Goal: Check status: Check status

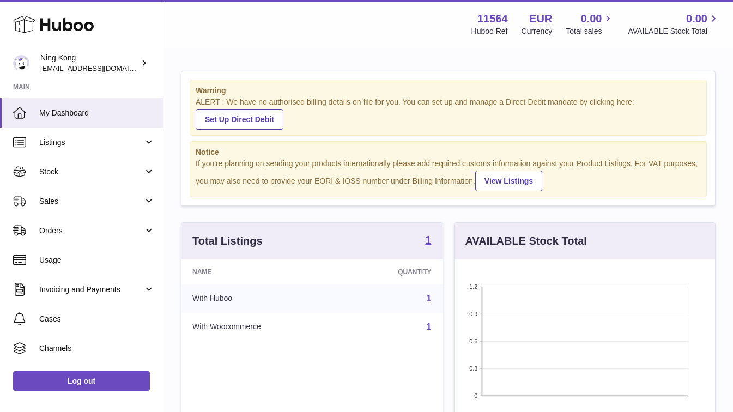
scroll to position [170, 260]
click at [138, 170] on span "Stock" at bounding box center [91, 172] width 104 height 10
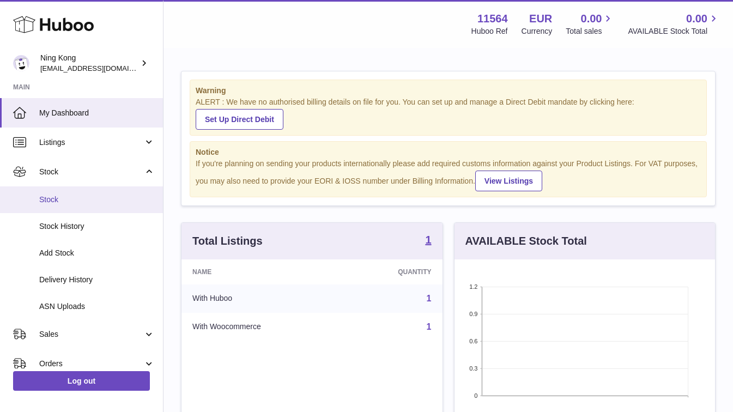
click at [58, 198] on span "Stock" at bounding box center [96, 199] width 115 height 10
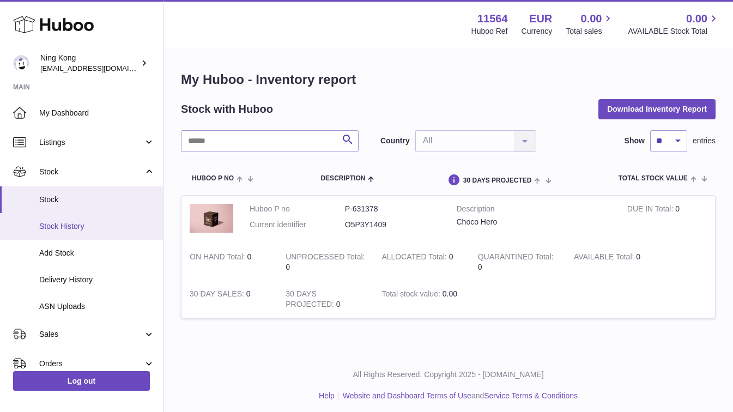
click at [65, 225] on span "Stock History" at bounding box center [96, 226] width 115 height 10
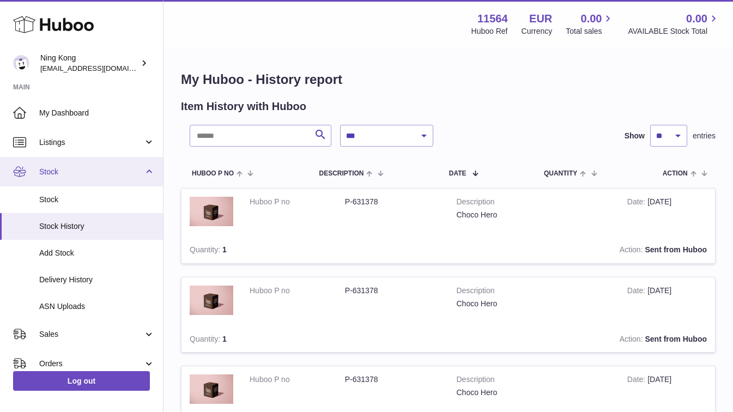
click at [76, 175] on span "Stock" at bounding box center [91, 172] width 104 height 10
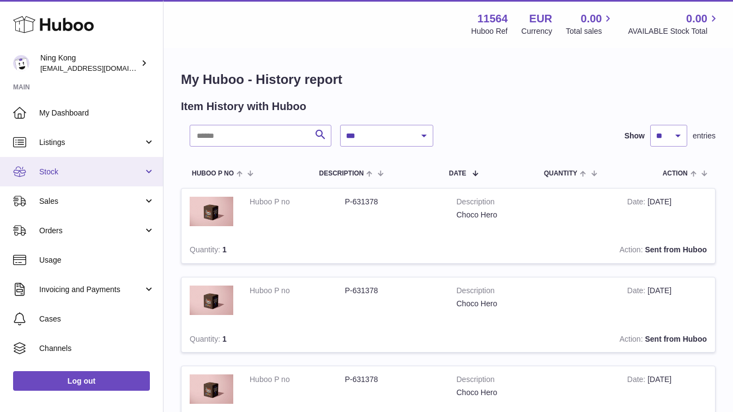
click at [76, 175] on span "Stock" at bounding box center [91, 172] width 104 height 10
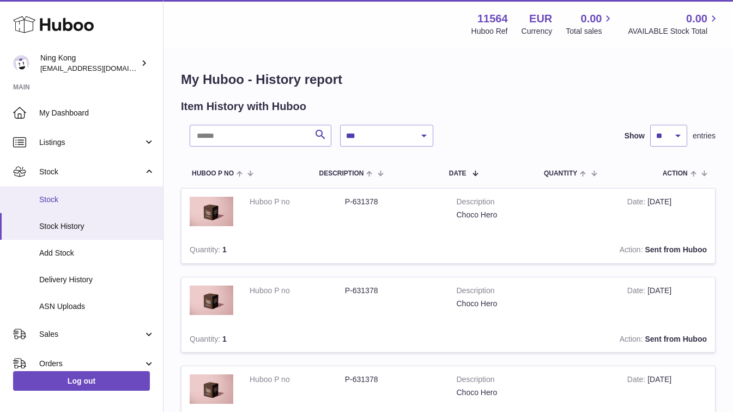
click at [54, 203] on span "Stock" at bounding box center [96, 199] width 115 height 10
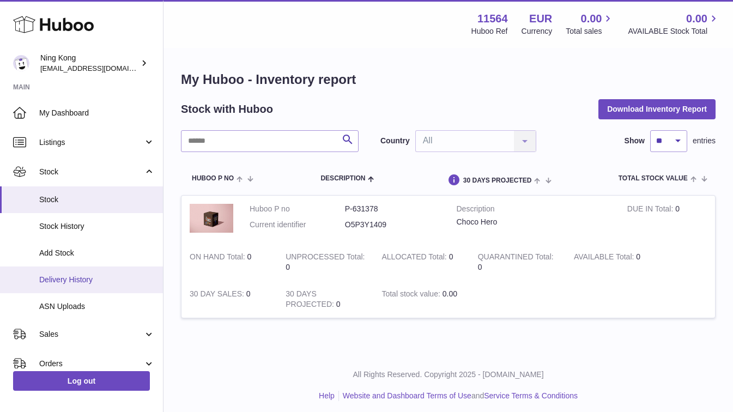
click at [81, 283] on span "Delivery History" at bounding box center [96, 280] width 115 height 10
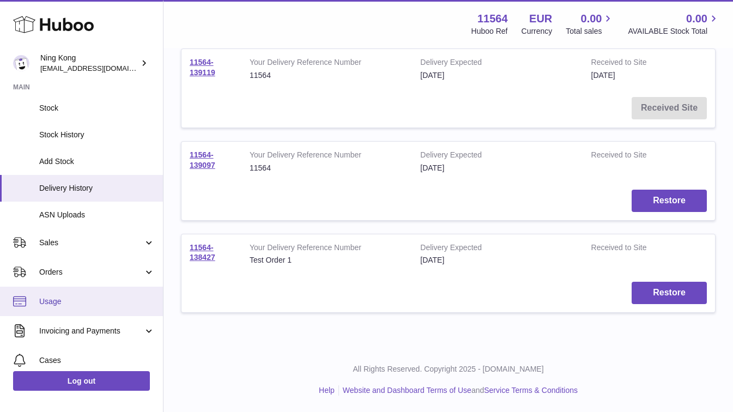
scroll to position [109, 0]
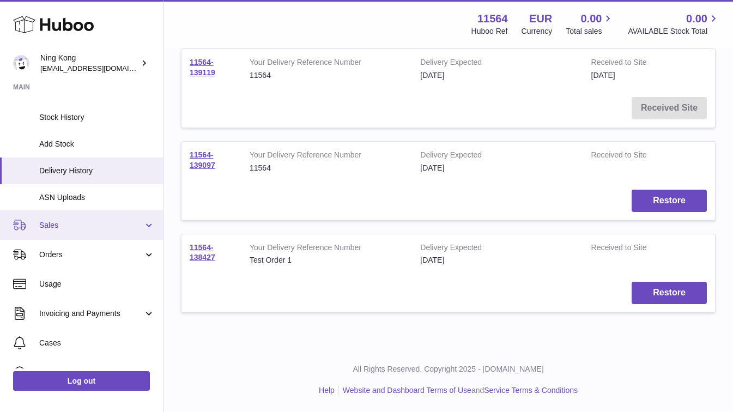
click at [84, 228] on span "Sales" at bounding box center [91, 225] width 104 height 10
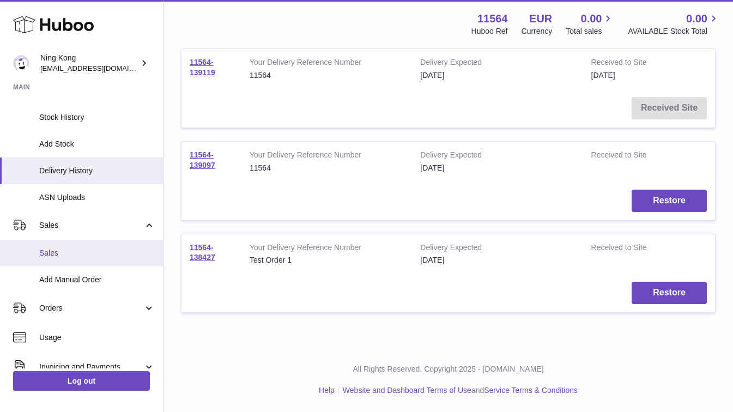
click at [54, 255] on span "Sales" at bounding box center [96, 253] width 115 height 10
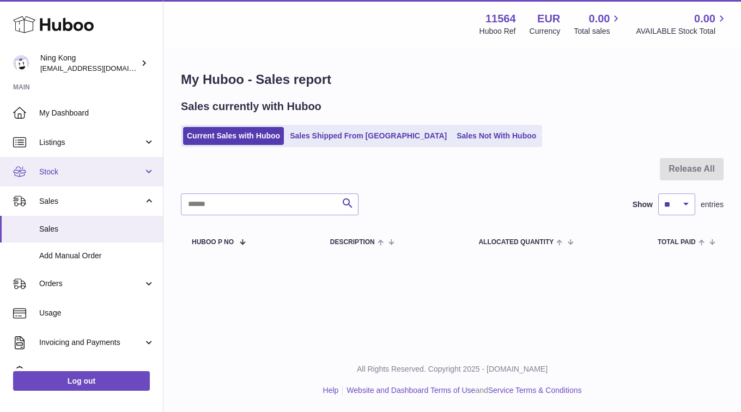
click at [81, 173] on span "Stock" at bounding box center [91, 172] width 104 height 10
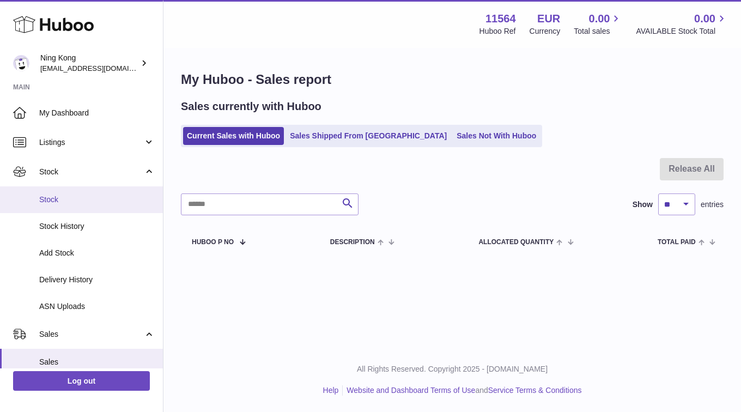
click at [56, 199] on span "Stock" at bounding box center [96, 199] width 115 height 10
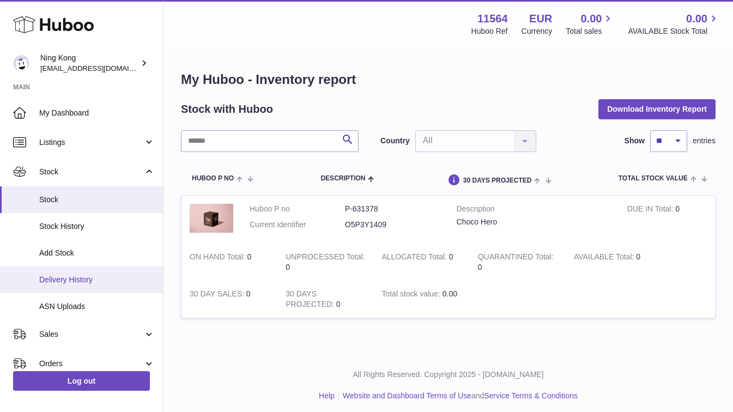
click at [58, 279] on span "Delivery History" at bounding box center [96, 280] width 115 height 10
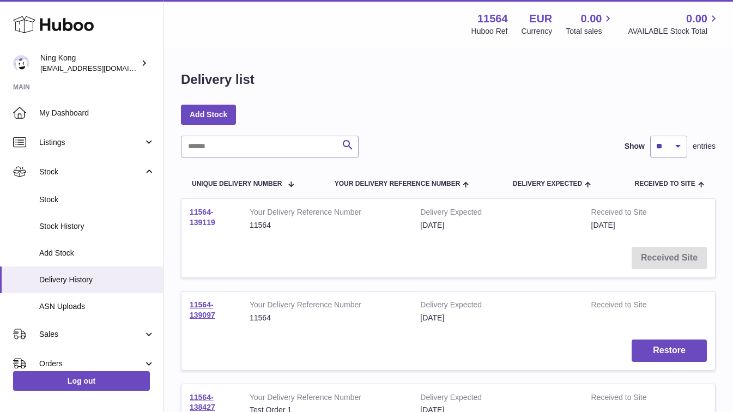
click at [202, 222] on link "11564-139119" at bounding box center [203, 217] width 26 height 19
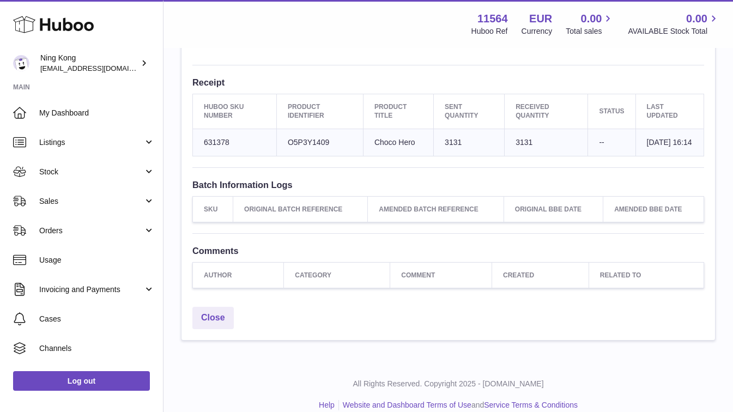
scroll to position [424, 0]
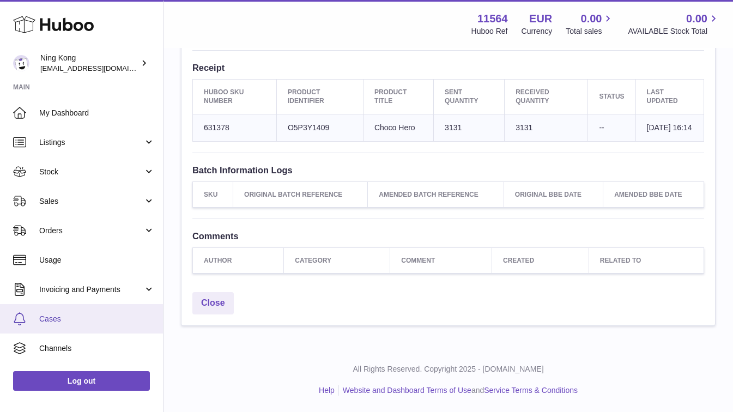
click at [55, 322] on span "Cases" at bounding box center [96, 319] width 115 height 10
